Goal: Task Accomplishment & Management: Manage account settings

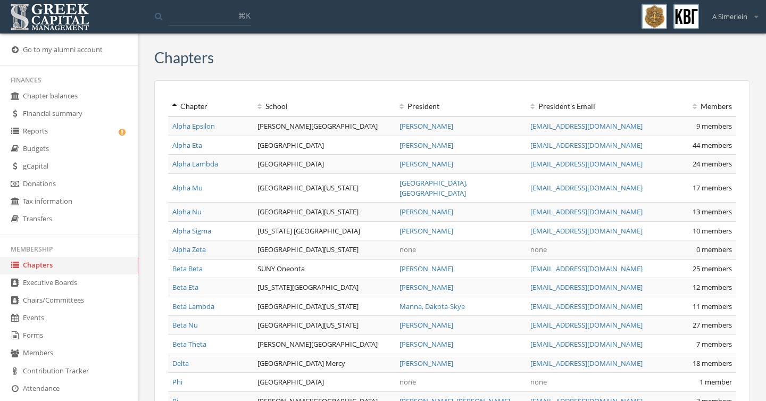
click at [201, 245] on link "Alpha Zeta" at bounding box center [189, 250] width 34 height 10
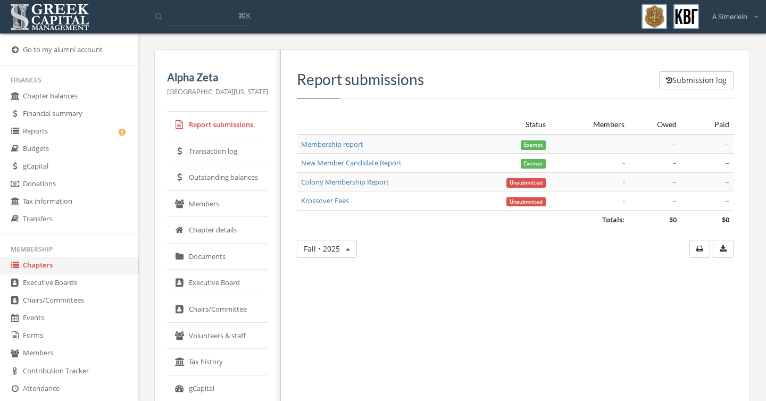
click at [232, 152] on link "Transaction log" at bounding box center [217, 151] width 101 height 27
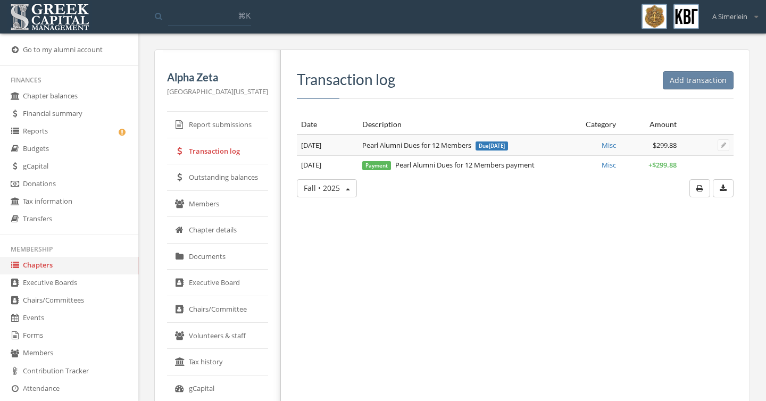
click at [228, 179] on link "Outstanding balances" at bounding box center [217, 177] width 101 height 27
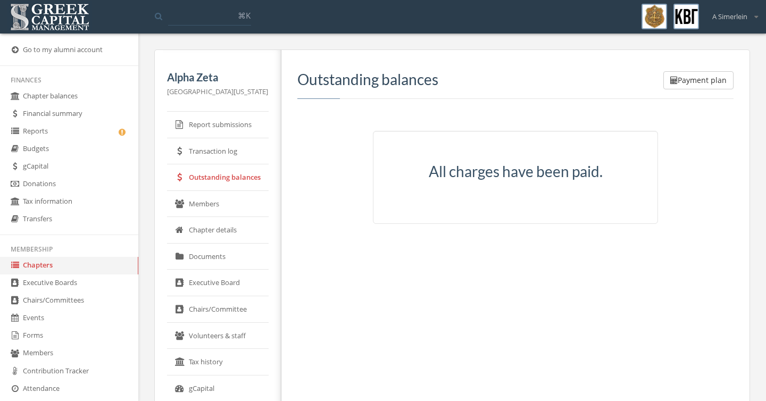
click at [221, 206] on link "Members" at bounding box center [218, 204] width 102 height 27
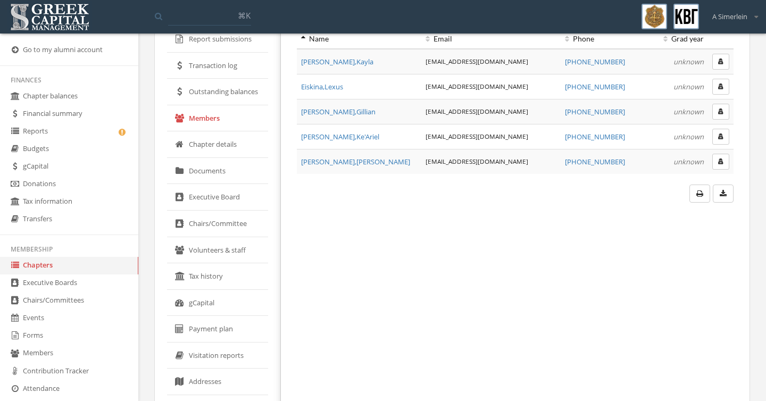
scroll to position [92, 0]
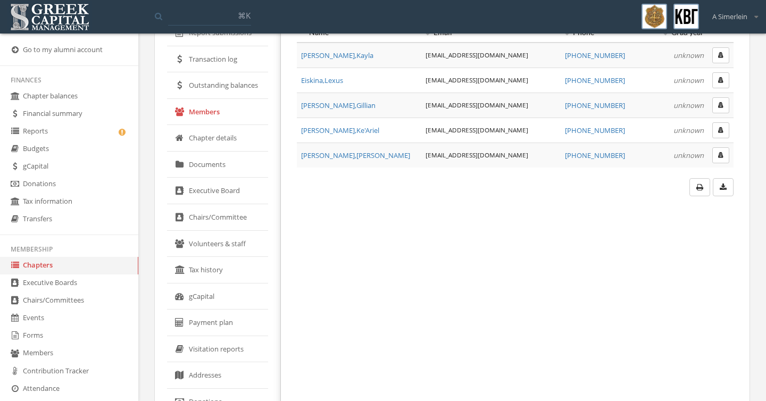
click at [207, 294] on link "gCapital" at bounding box center [217, 297] width 101 height 27
